Goal: Information Seeking & Learning: Learn about a topic

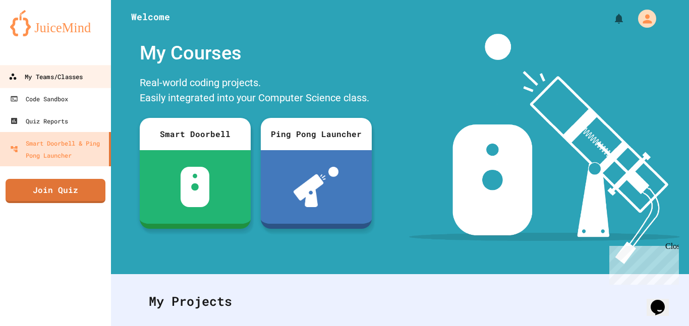
click at [95, 77] on link "My Teams/Classes" at bounding box center [55, 76] width 115 height 23
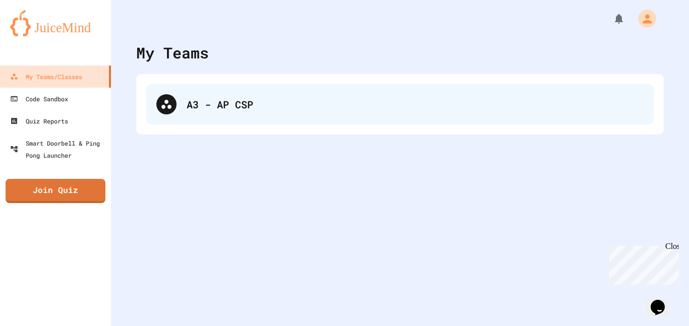
click at [217, 97] on div "A3 - AP CSP" at bounding box center [415, 104] width 457 height 15
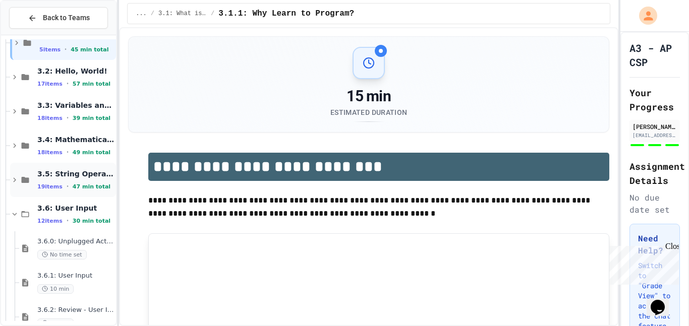
scroll to position [55, 0]
click at [57, 176] on span "3.5: String Operators" at bounding box center [75, 173] width 77 height 9
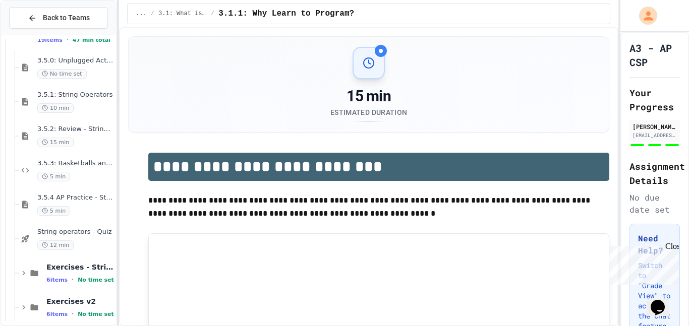
scroll to position [224, 0]
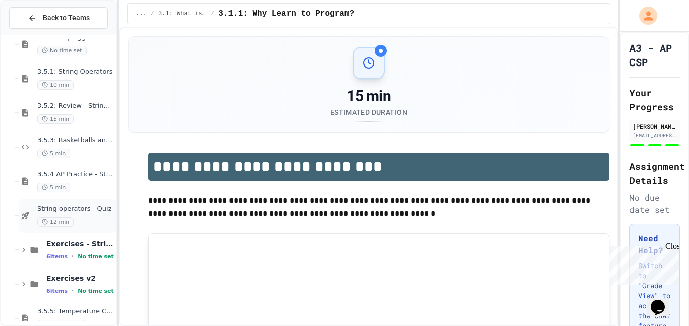
click at [80, 210] on span "String operators - Quiz" at bounding box center [75, 209] width 77 height 9
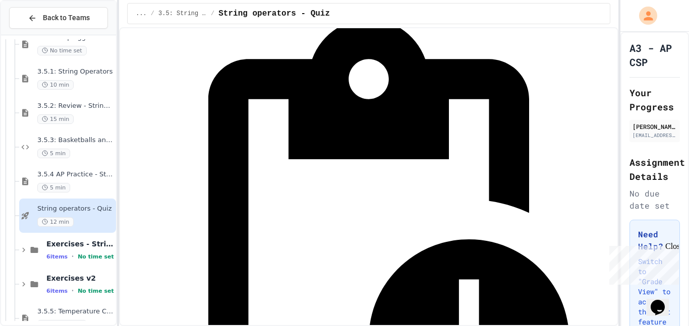
scroll to position [168, 0]
